Goal: Information Seeking & Learning: Learn about a topic

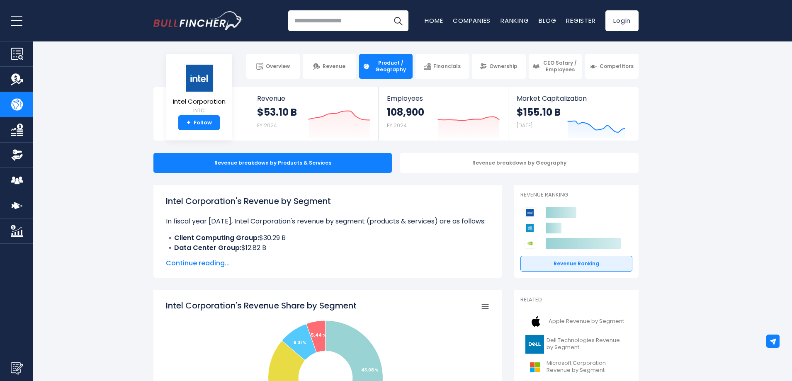
click at [215, 262] on span "Continue reading..." at bounding box center [327, 263] width 323 height 10
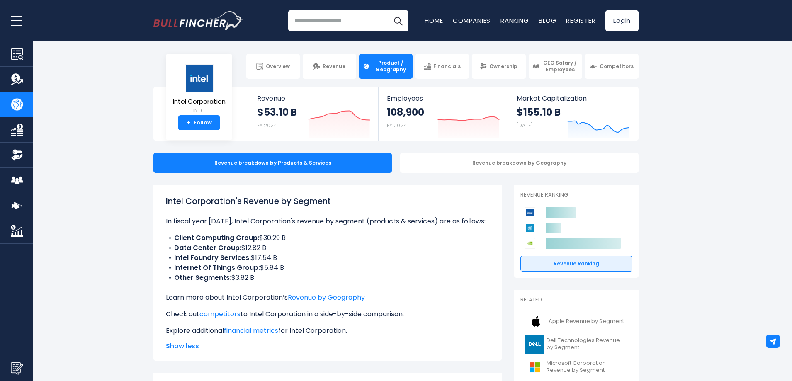
drag, startPoint x: 379, startPoint y: 264, endPoint x: 379, endPoint y: 269, distance: 5.0
click at [379, 269] on li "Internet Of Things Group: $5.84 B" at bounding box center [327, 268] width 323 height 10
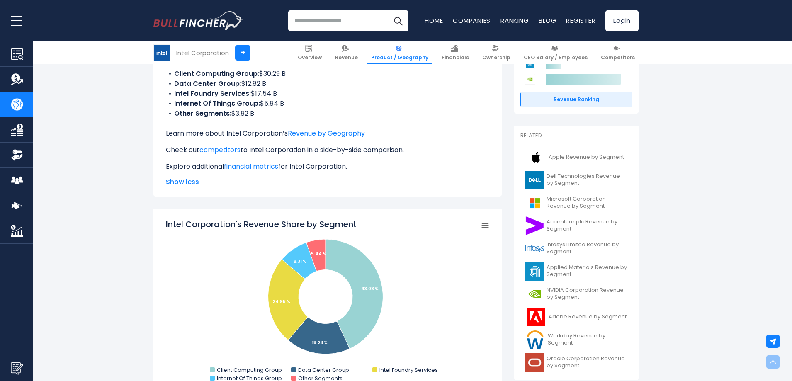
scroll to position [166, 0]
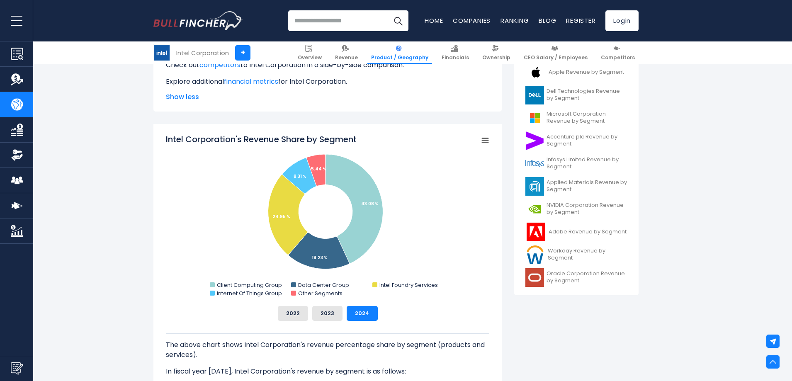
scroll to position [249, 0]
click at [594, 276] on span "Oracle Corporation Revenue by Segment" at bounding box center [586, 278] width 81 height 14
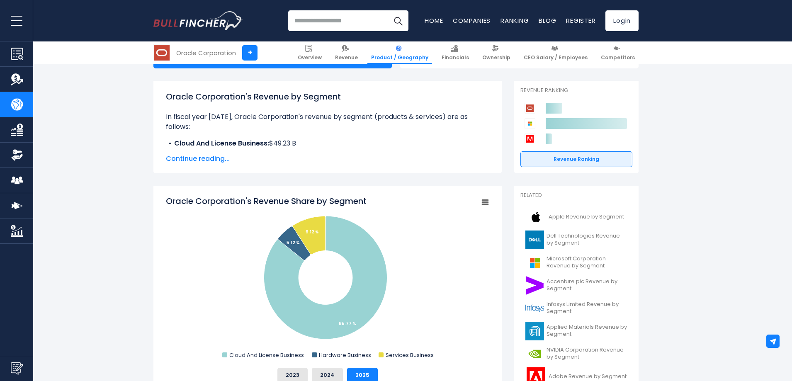
scroll to position [166, 0]
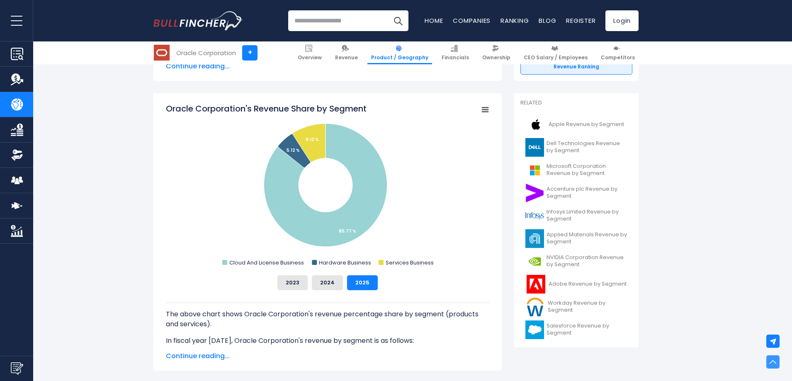
scroll to position [207, 0]
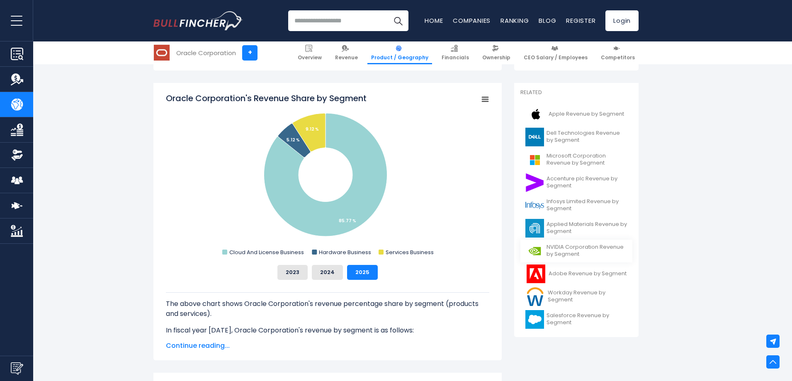
click at [584, 247] on span "NVIDIA Corporation Revenue by Segment" at bounding box center [586, 251] width 81 height 14
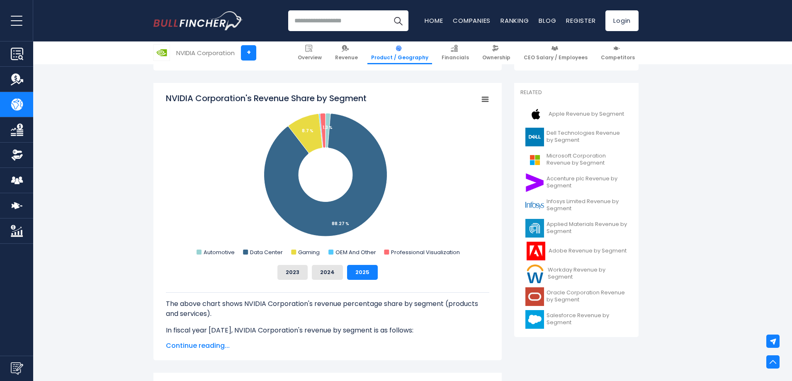
click at [578, 297] on span "Oracle Corporation Revenue by Segment" at bounding box center [586, 296] width 81 height 14
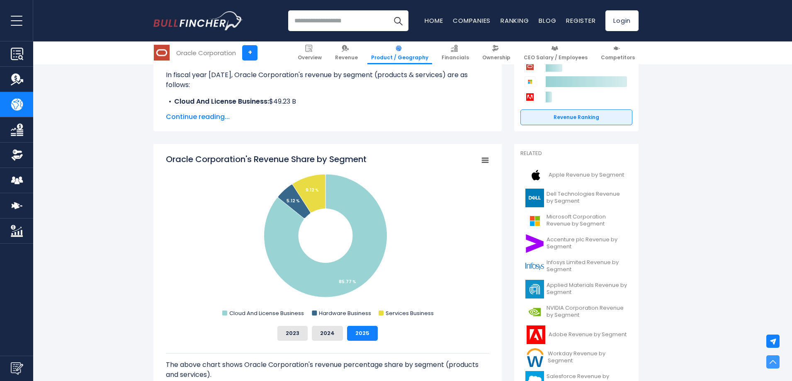
scroll to position [207, 0]
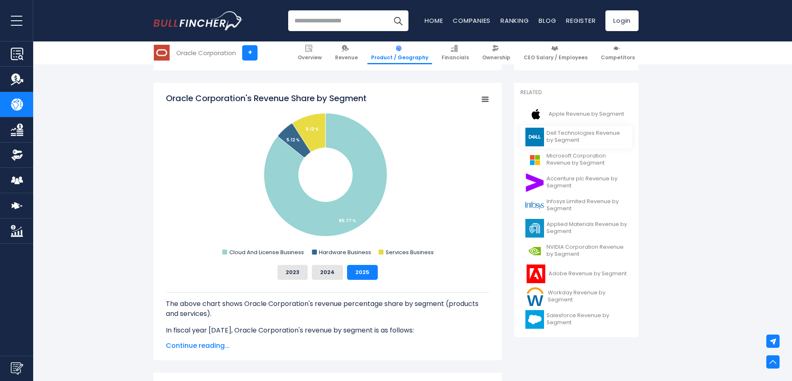
click at [572, 133] on span "Dell Technologies Revenue by Segment" at bounding box center [586, 137] width 81 height 14
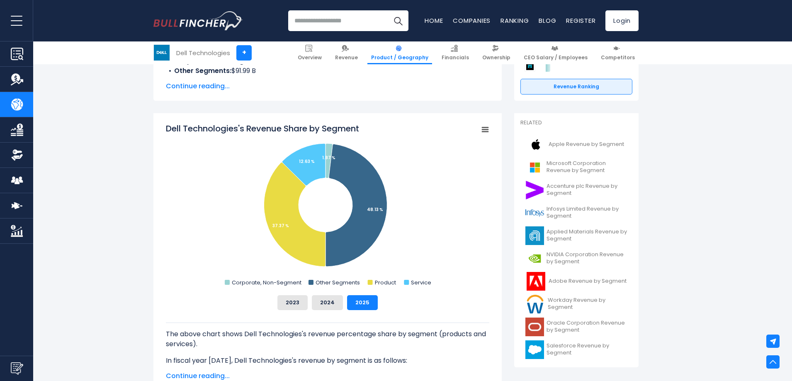
scroll to position [166, 0]
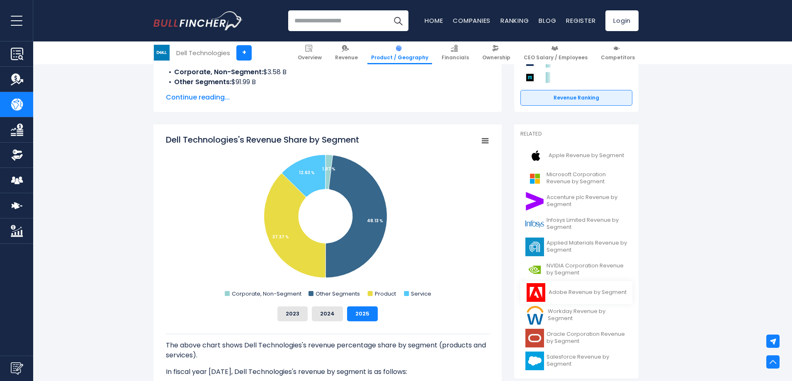
click at [597, 292] on span "Adobe Revenue by Segment" at bounding box center [587, 292] width 78 height 7
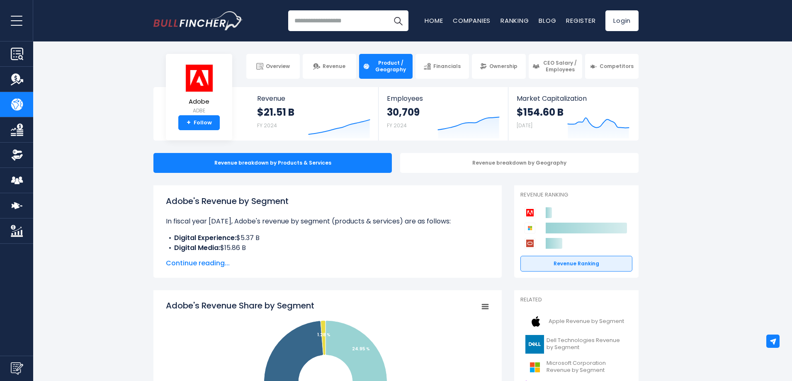
click at [314, 22] on input "search" at bounding box center [348, 20] width 120 height 21
type input "***"
click at [388, 10] on button "Search" at bounding box center [398, 20] width 21 height 21
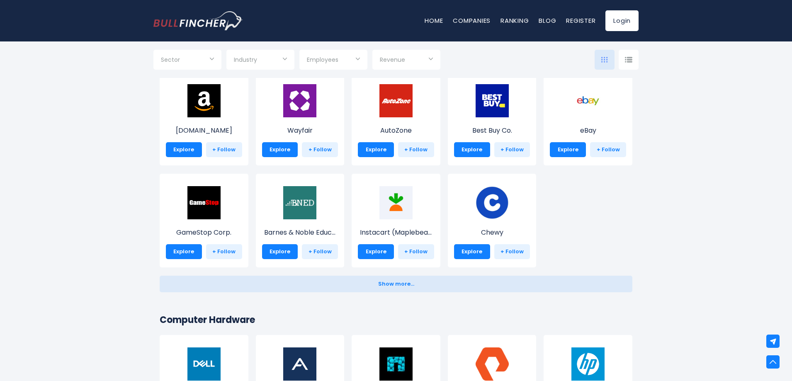
scroll to position [332, 0]
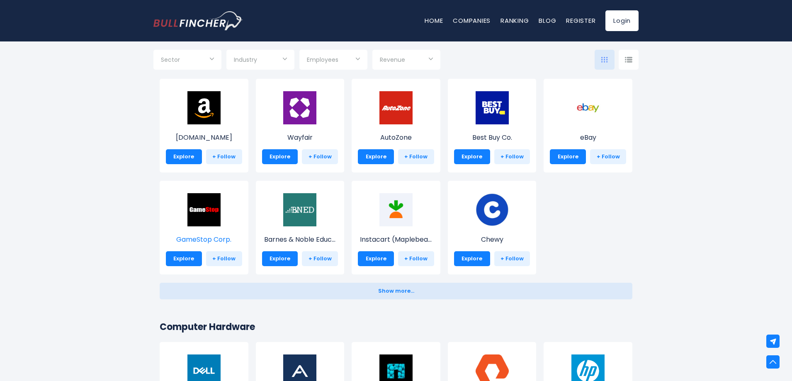
click at [204, 220] on img at bounding box center [203, 209] width 33 height 33
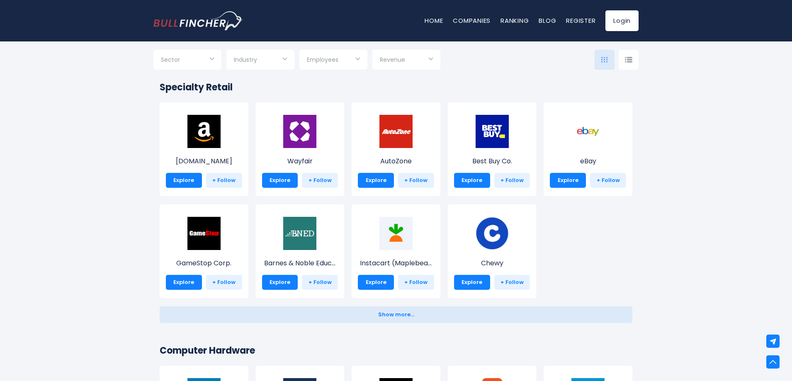
scroll to position [207, 0]
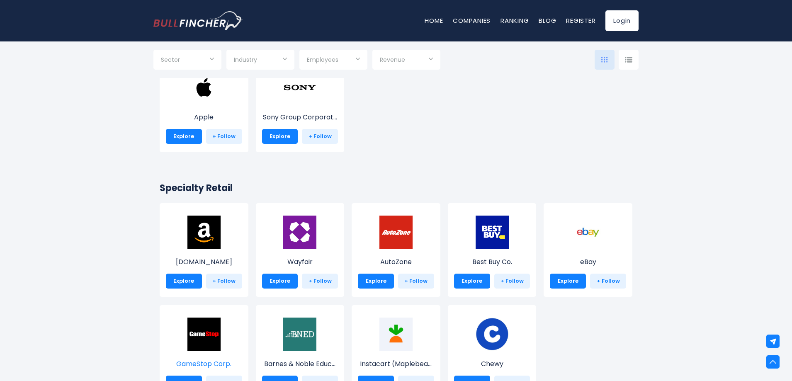
click at [213, 333] on img at bounding box center [203, 334] width 33 height 33
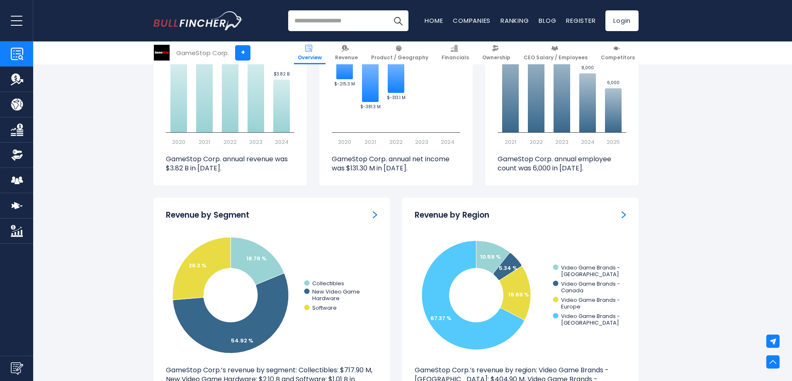
scroll to position [622, 0]
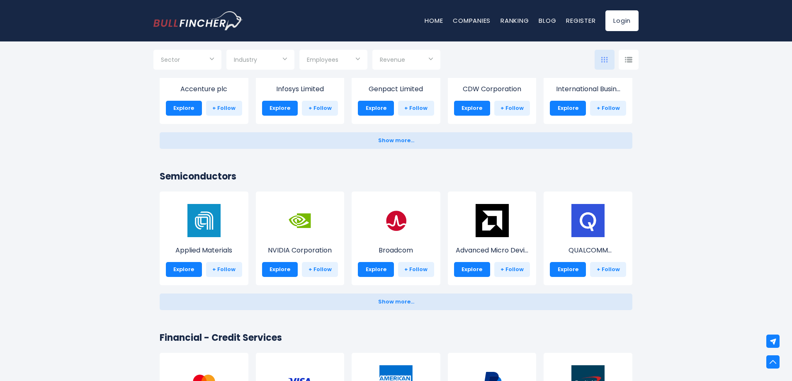
scroll to position [953, 0]
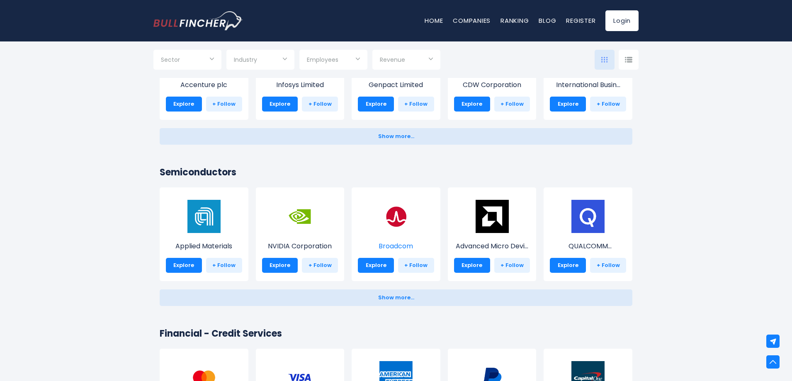
click at [390, 217] on img at bounding box center [395, 216] width 33 height 33
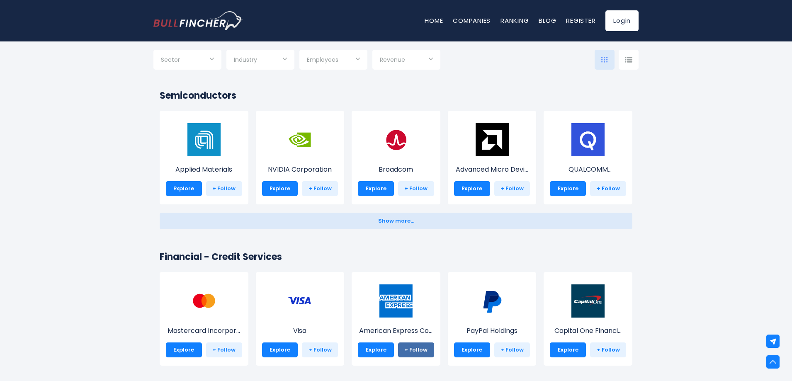
scroll to position [1202, 0]
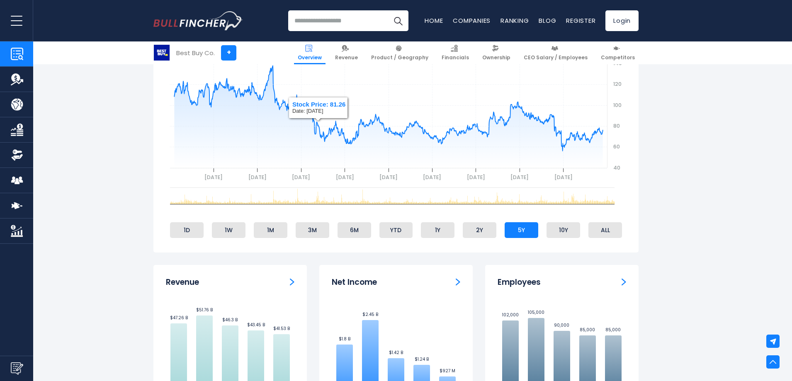
scroll to position [622, 0]
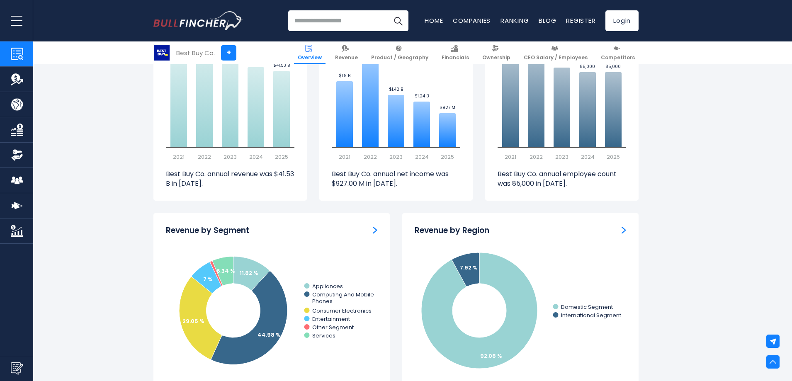
click at [321, 18] on input "search" at bounding box center [348, 20] width 120 height 21
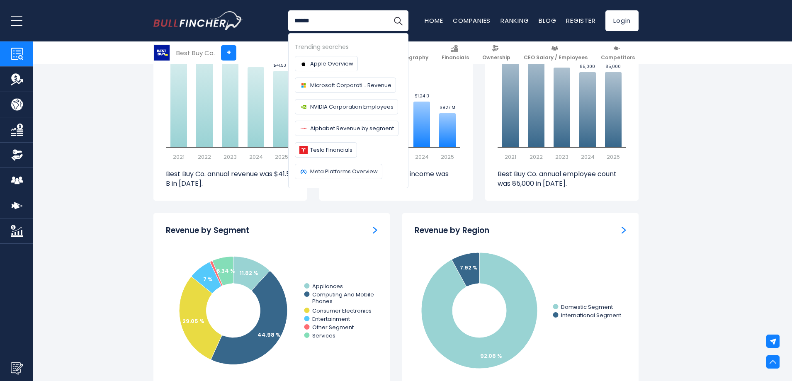
type input "******"
click at [388, 10] on button "Search" at bounding box center [398, 20] width 21 height 21
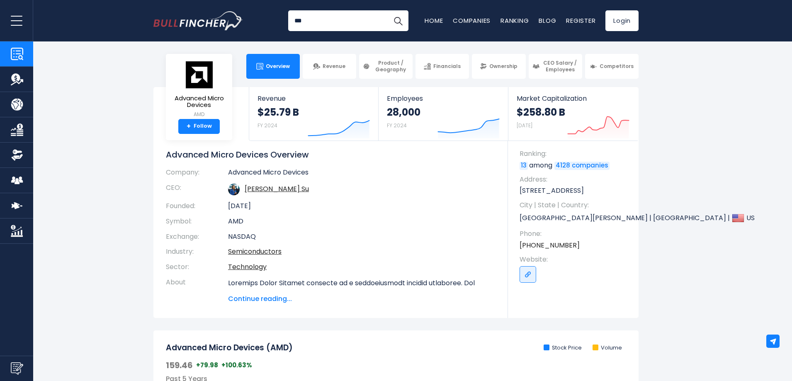
click at [321, 16] on input "***" at bounding box center [348, 20] width 120 height 21
click at [335, 21] on input "**********" at bounding box center [348, 20] width 120 height 21
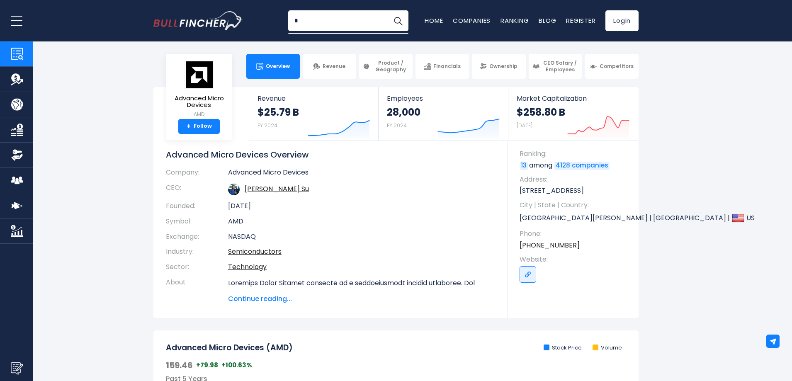
scroll to position [0, 0]
click at [388, 10] on button "Search" at bounding box center [398, 20] width 21 height 21
type input "*******"
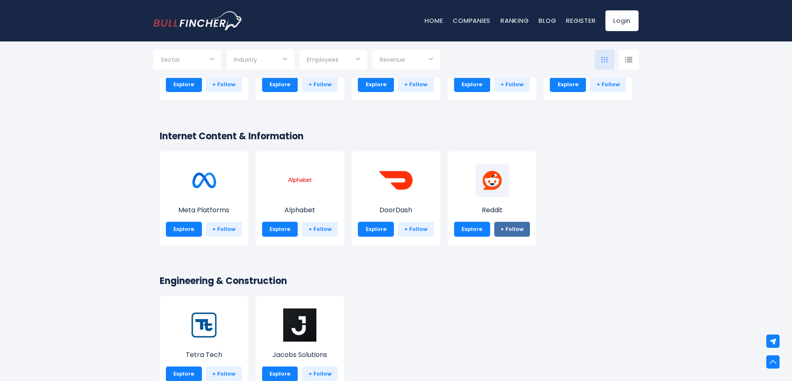
scroll to position [1285, 0]
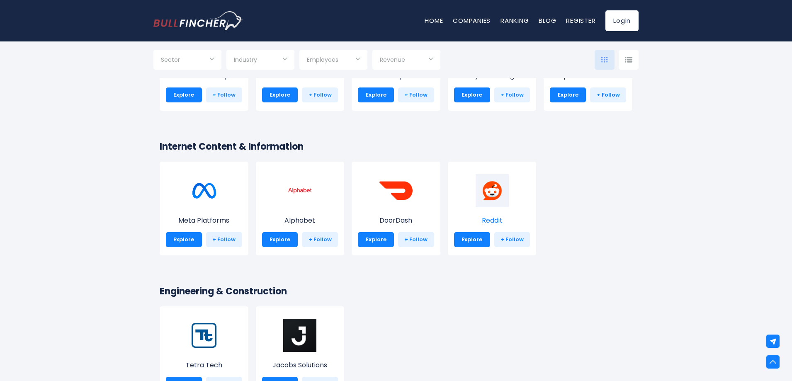
click at [495, 189] on img at bounding box center [491, 190] width 33 height 33
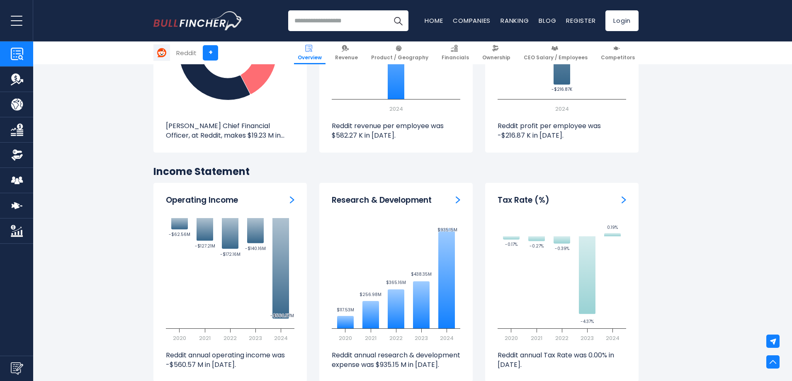
scroll to position [1244, 0]
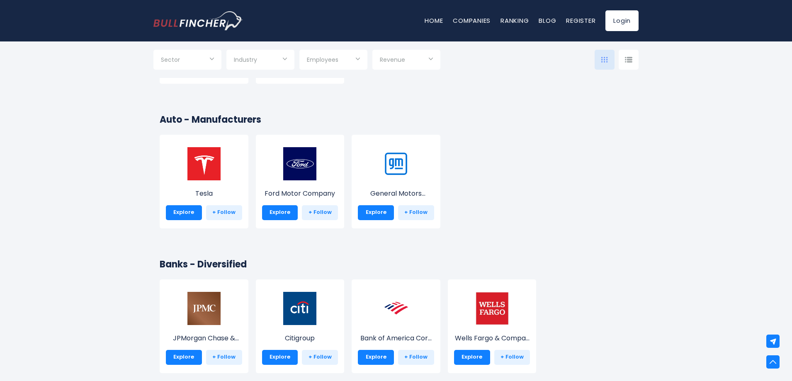
scroll to position [1634, 0]
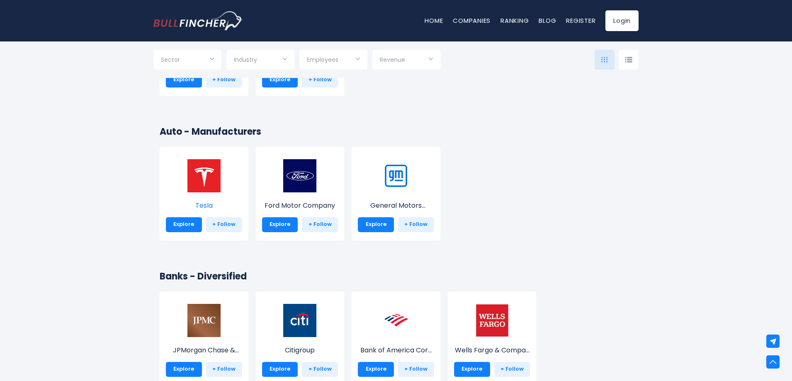
click at [204, 175] on img at bounding box center [203, 175] width 33 height 33
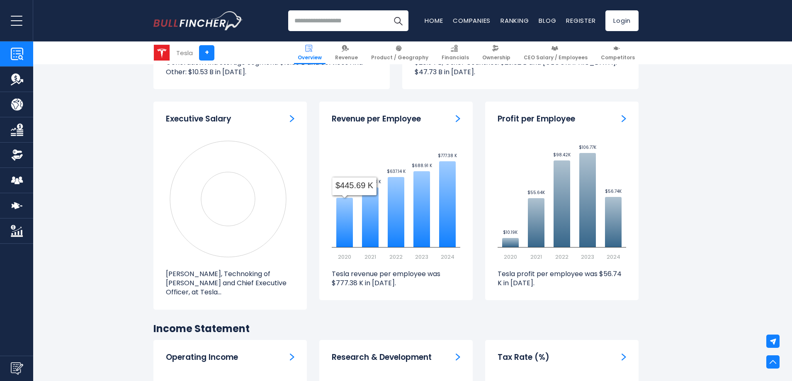
scroll to position [1119, 0]
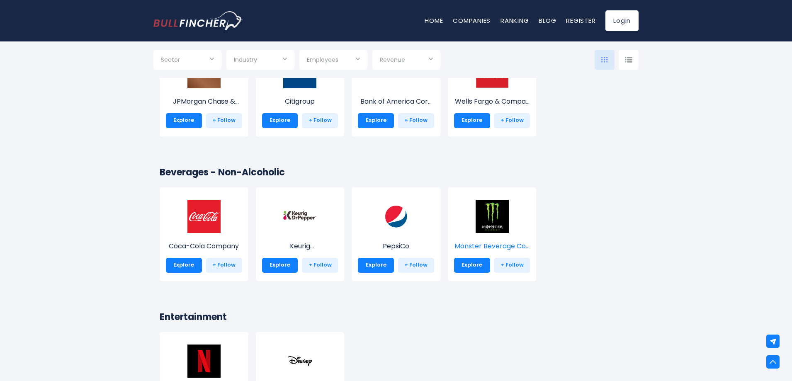
click at [478, 226] on img at bounding box center [491, 216] width 33 height 33
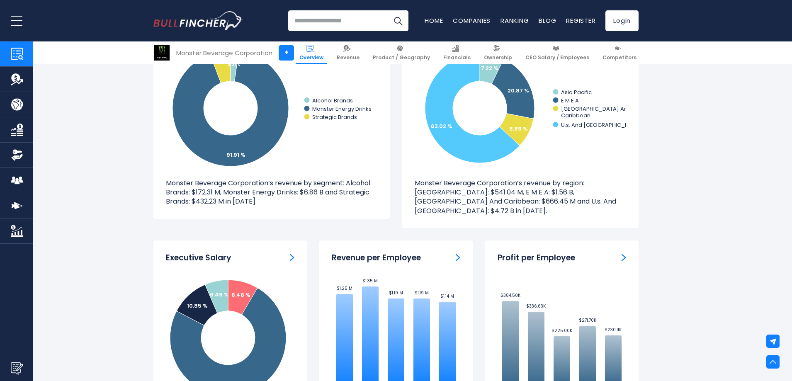
scroll to position [746, 0]
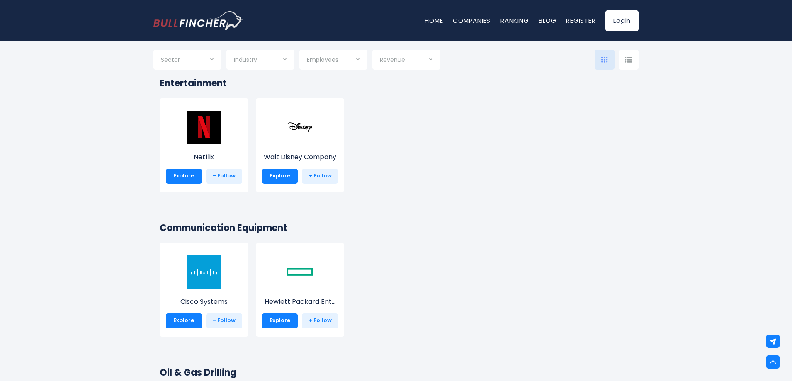
scroll to position [2073, 0]
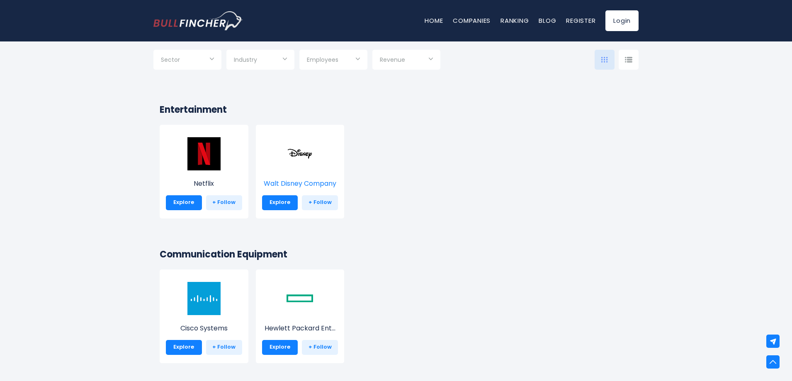
click at [299, 156] on img at bounding box center [299, 153] width 33 height 33
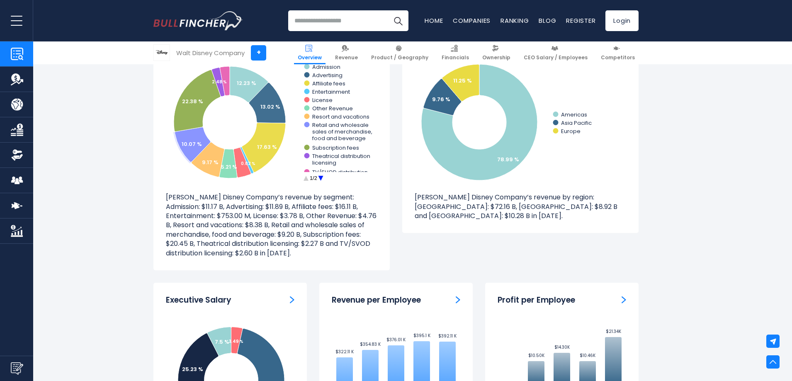
scroll to position [829, 0]
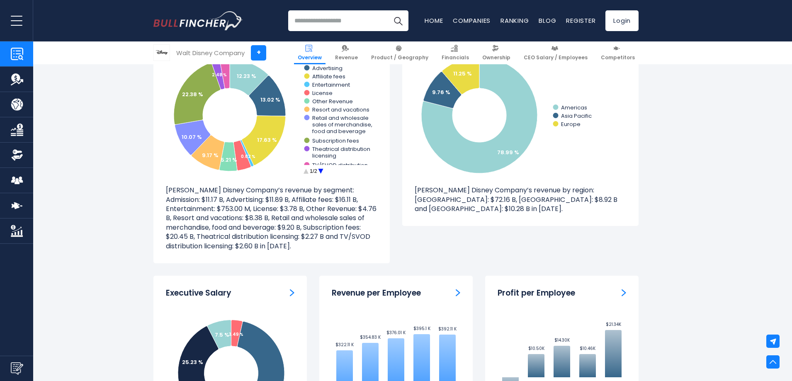
click at [318, 165] on circle at bounding box center [320, 171] width 13 height 13
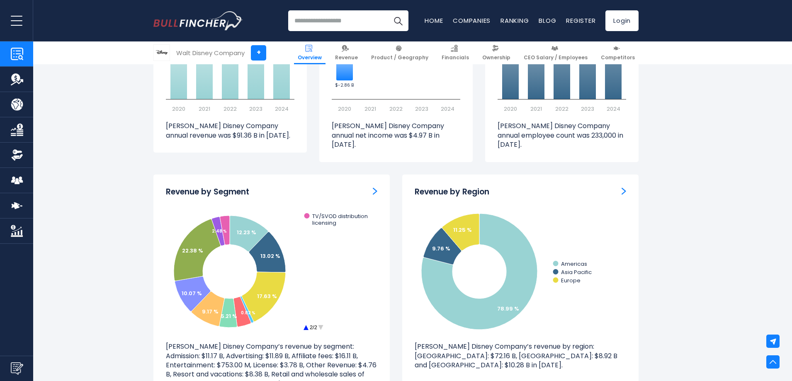
scroll to position [663, 0]
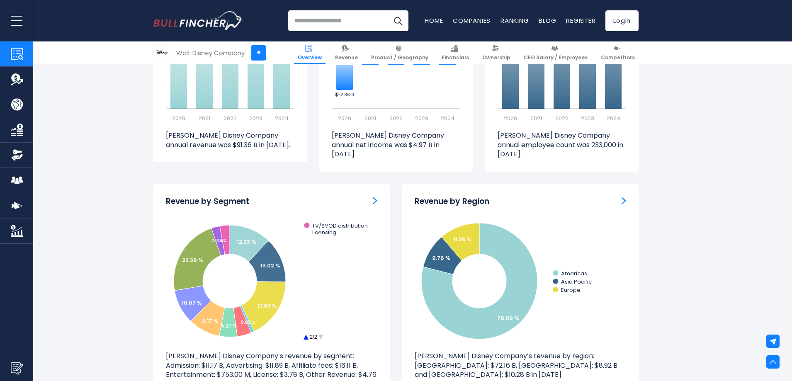
drag, startPoint x: 326, startPoint y: 230, endPoint x: 326, endPoint y: 240, distance: 9.9
click at [325, 256] on icon "Created with Highcharts 12.1.2 12.23 % 13.02 % 17.63 % 0.82 % 4.14 % 5.21 % 9.1…" at bounding box center [271, 281] width 211 height 124
click at [327, 231] on icon "Created with Highcharts 12.1.2 12.23 % 13.02 % 17.63 % 0.82 % 4.14 % 5.21 % 9.1…" at bounding box center [271, 281] width 211 height 124
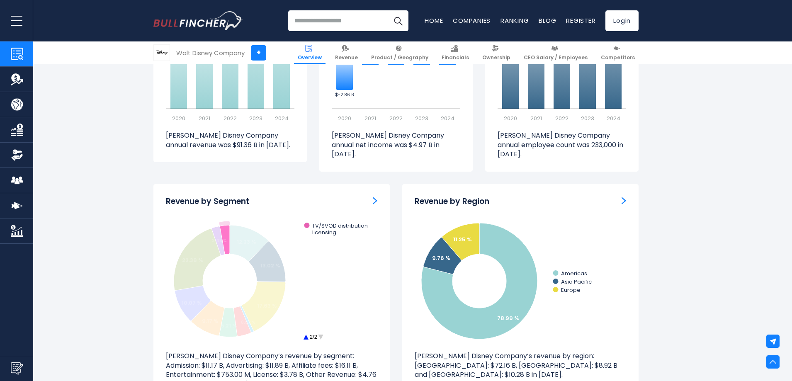
drag, startPoint x: 326, startPoint y: 222, endPoint x: 323, endPoint y: 271, distance: 48.6
click at [324, 265] on icon "Created with Highcharts 12.1.2 12.23 % 13.02 % 17.63 % 0.82 % 4.14 % 5.21 % 9.1…" at bounding box center [271, 281] width 211 height 124
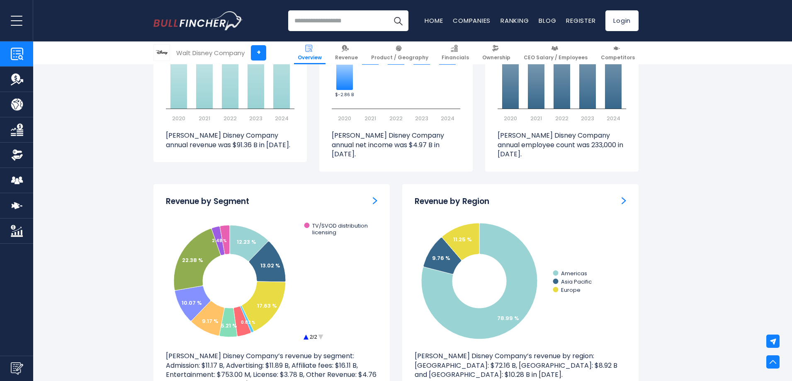
click at [305, 331] on circle at bounding box center [305, 337] width 13 height 13
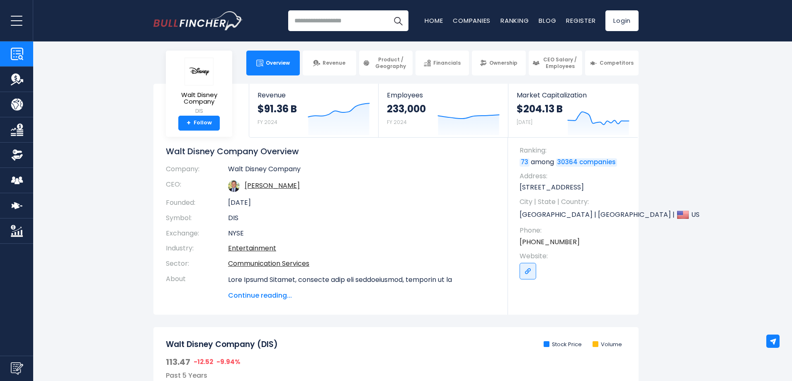
scroll to position [0, 0]
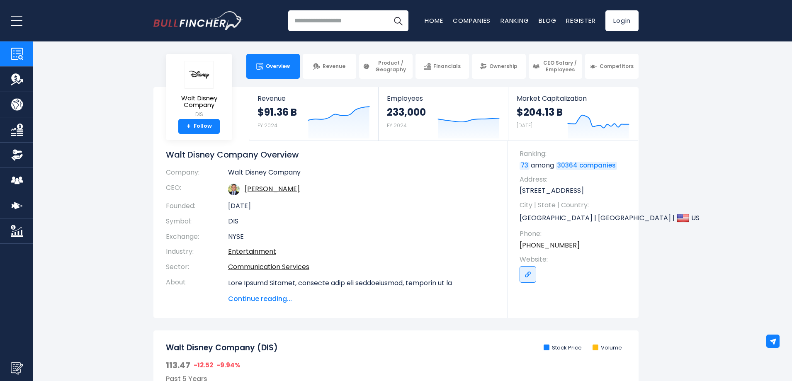
click at [182, 26] on img "Go to homepage" at bounding box center [198, 20] width 90 height 19
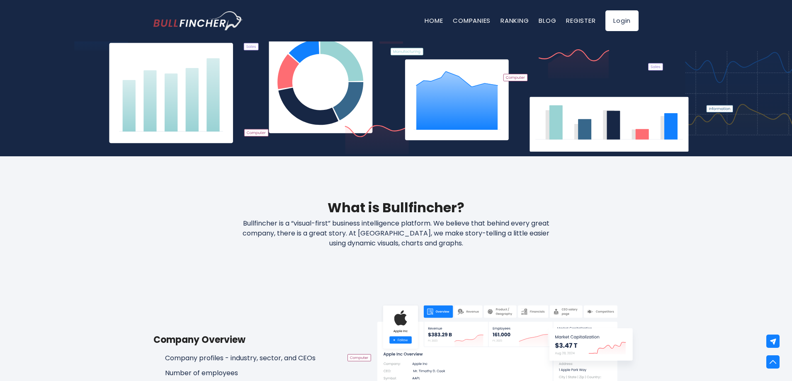
scroll to position [207, 0]
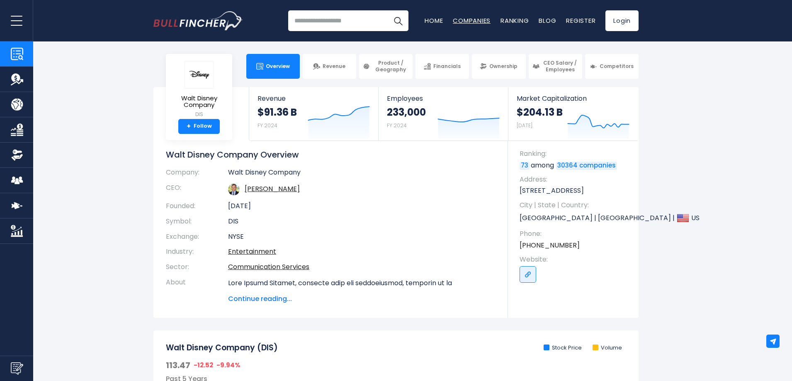
click at [474, 19] on link "Companies" at bounding box center [472, 20] width 38 height 9
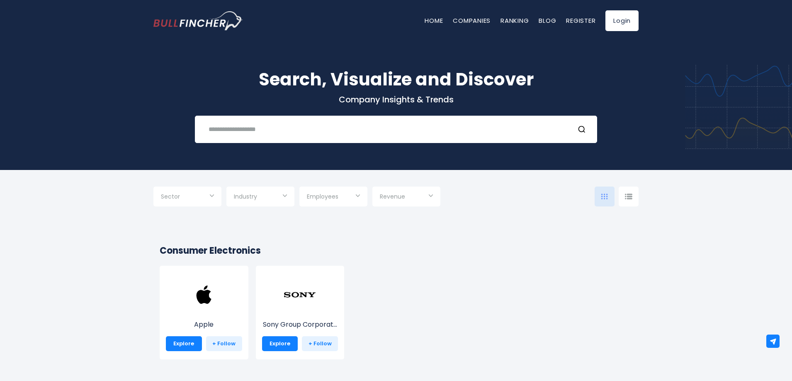
click at [551, 49] on div "Search, Visualize and Discover Company Insights & Trends Recent searches Trendi…" at bounding box center [396, 99] width 792 height 141
click at [435, 19] on link "Home" at bounding box center [433, 20] width 18 height 9
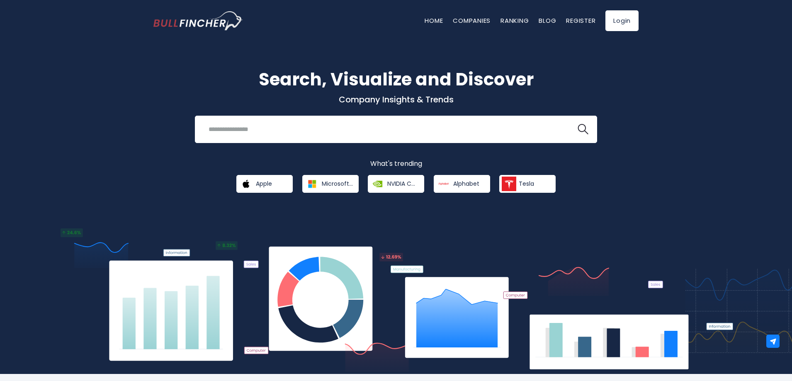
click at [192, 21] on img "Go to homepage" at bounding box center [198, 20] width 90 height 19
click at [218, 19] on img "Go to homepage" at bounding box center [198, 20] width 90 height 19
click at [187, 14] on img "Go to homepage" at bounding box center [198, 20] width 90 height 19
click at [184, 21] on img "Go to homepage" at bounding box center [198, 20] width 90 height 19
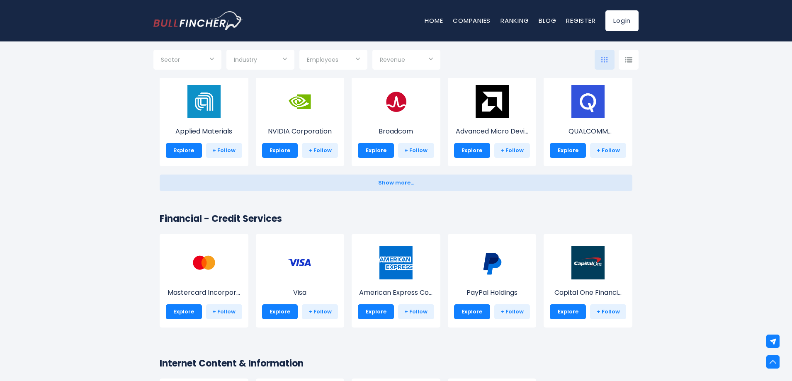
scroll to position [1036, 0]
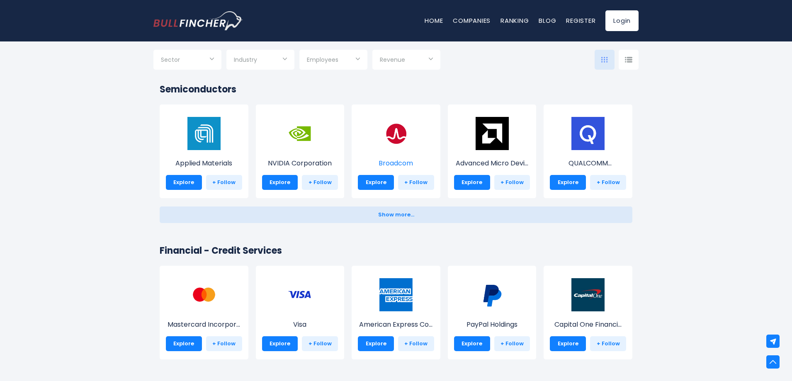
click at [399, 135] on img at bounding box center [395, 133] width 33 height 33
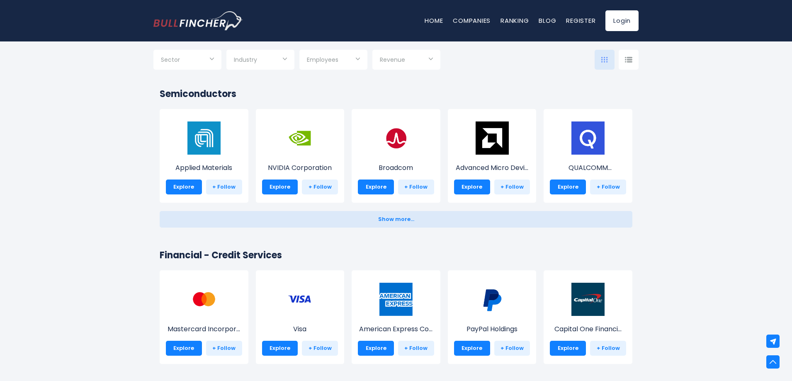
scroll to position [1036, 0]
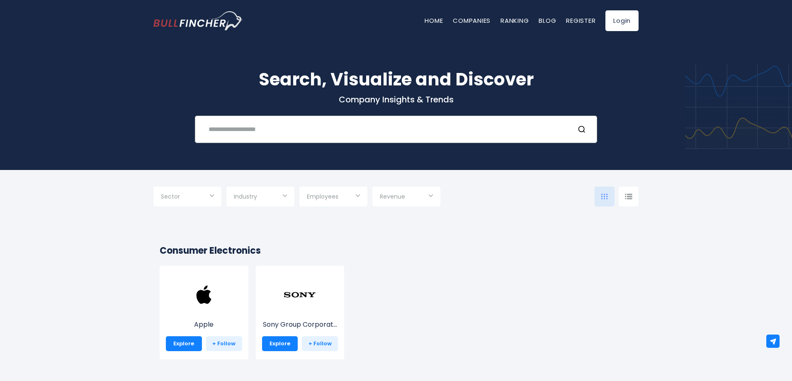
click at [266, 141] on div "Recent searches Trending searches Apple Overview" at bounding box center [396, 129] width 402 height 27
click at [272, 135] on input "***" at bounding box center [386, 128] width 364 height 15
type input "**********"
click at [504, 202] on div "Sector Technology Tobacco" at bounding box center [395, 197] width 485 height 20
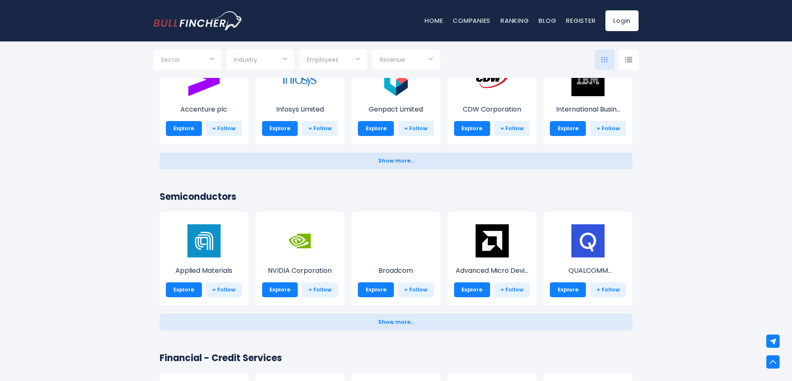
scroll to position [1078, 0]
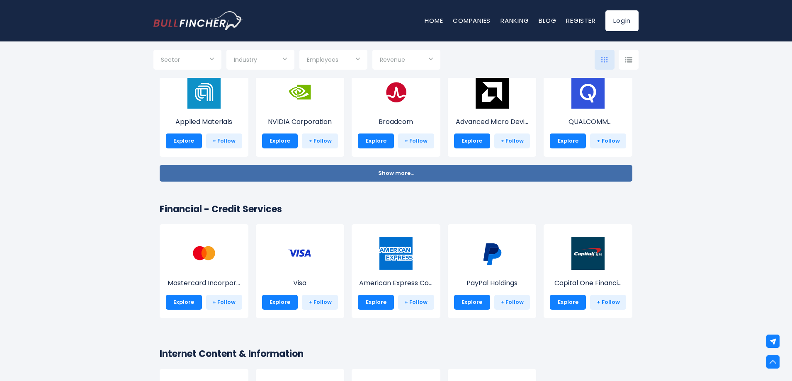
click at [387, 172] on span "Show more..." at bounding box center [396, 173] width 36 height 6
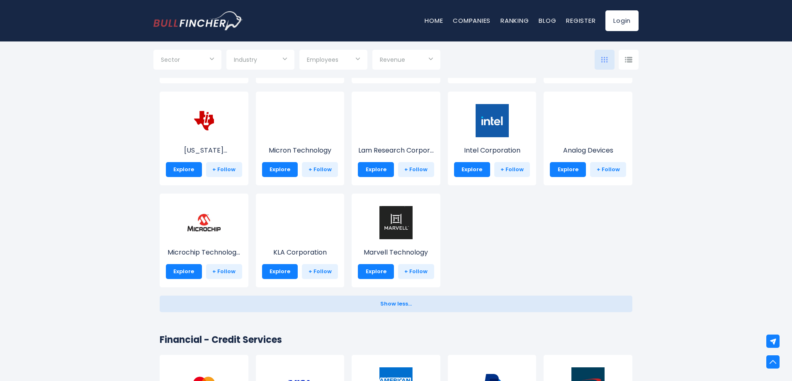
scroll to position [1161, 0]
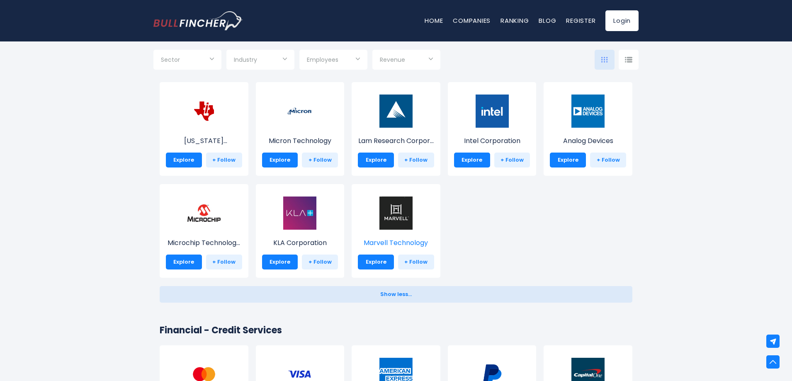
click at [405, 240] on p "Marvell Technology" at bounding box center [396, 243] width 76 height 10
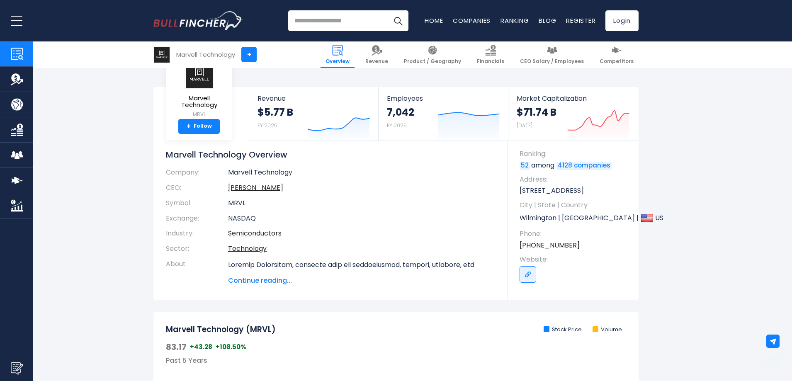
scroll to position [166, 0]
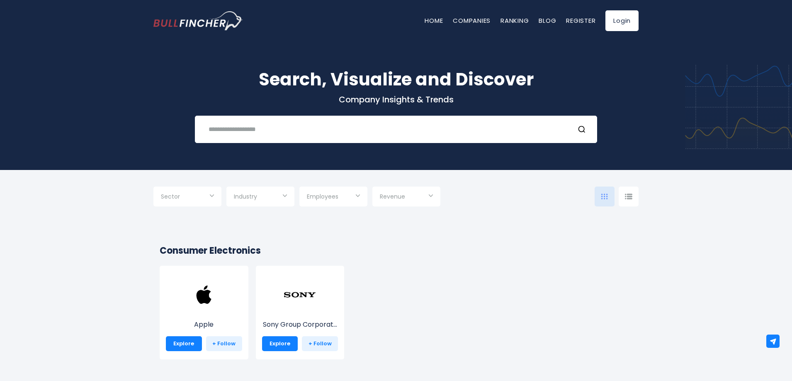
click at [120, 95] on div "Search, Visualize and Discover Company Insights & Trends Recent searches Trendi…" at bounding box center [396, 99] width 792 height 141
click at [510, 19] on link "Ranking" at bounding box center [514, 20] width 28 height 9
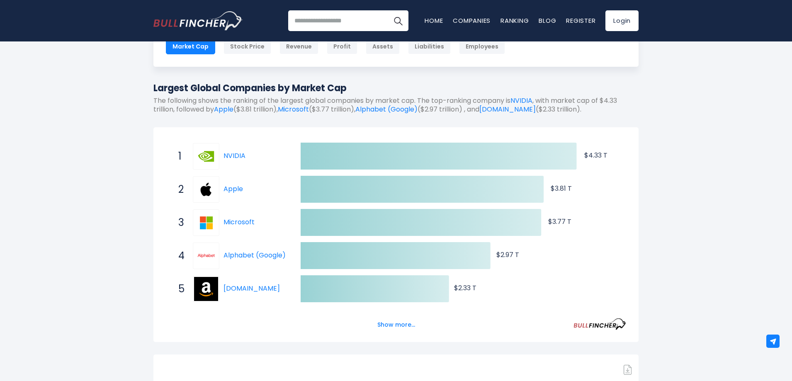
scroll to position [166, 0]
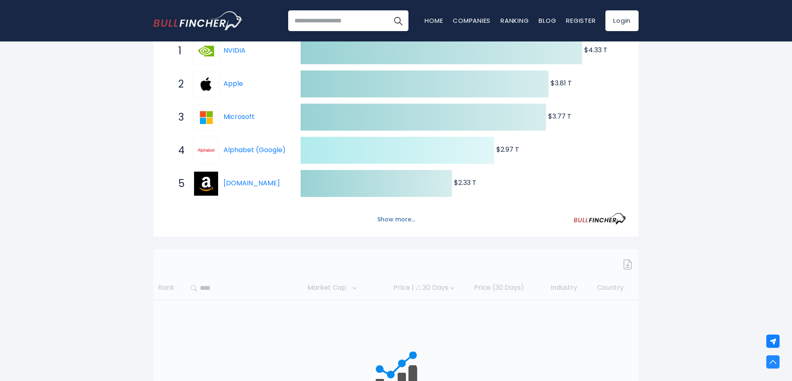
click at [404, 220] on button "Show more..." at bounding box center [396, 220] width 48 height 14
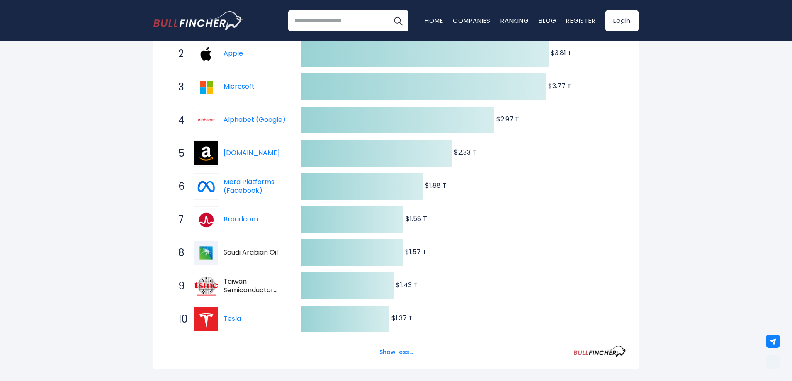
scroll to position [207, 0]
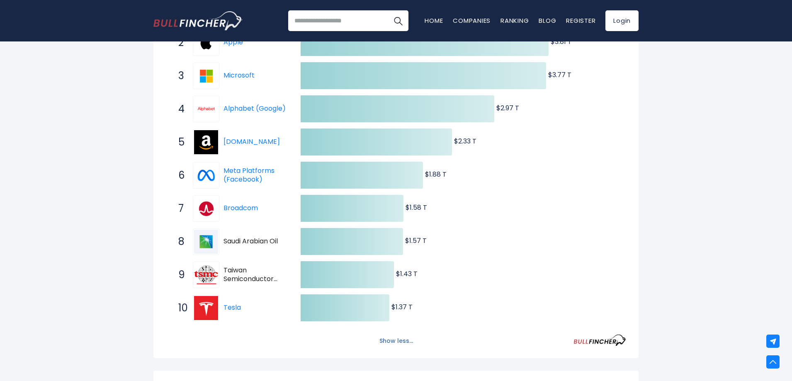
click at [398, 340] on button "Show less..." at bounding box center [396, 341] width 44 height 14
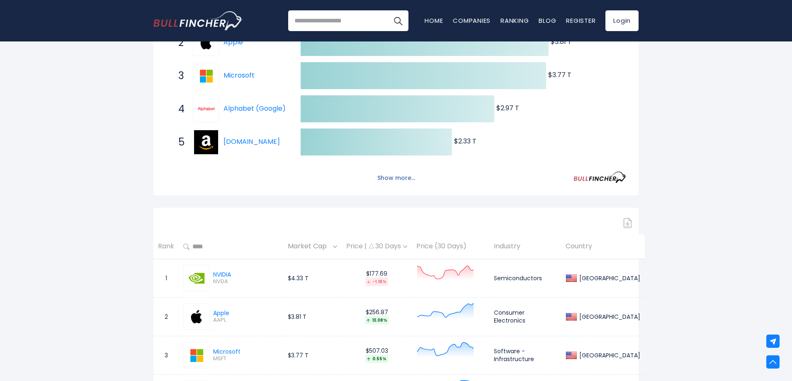
click at [400, 175] on button "Show more..." at bounding box center [396, 178] width 48 height 14
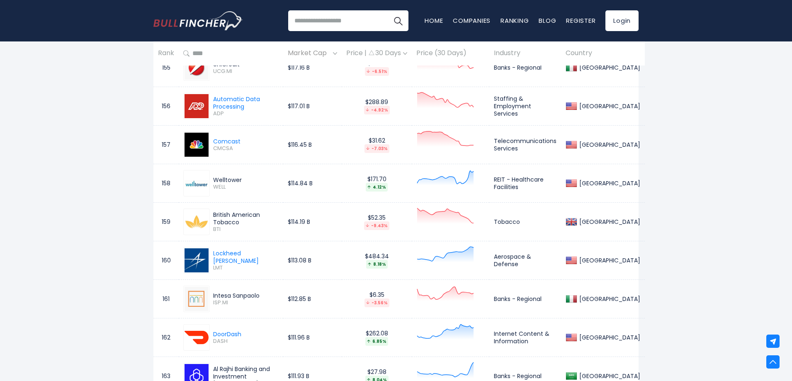
scroll to position [6509, 0]
